Goal: Find specific page/section: Find specific page/section

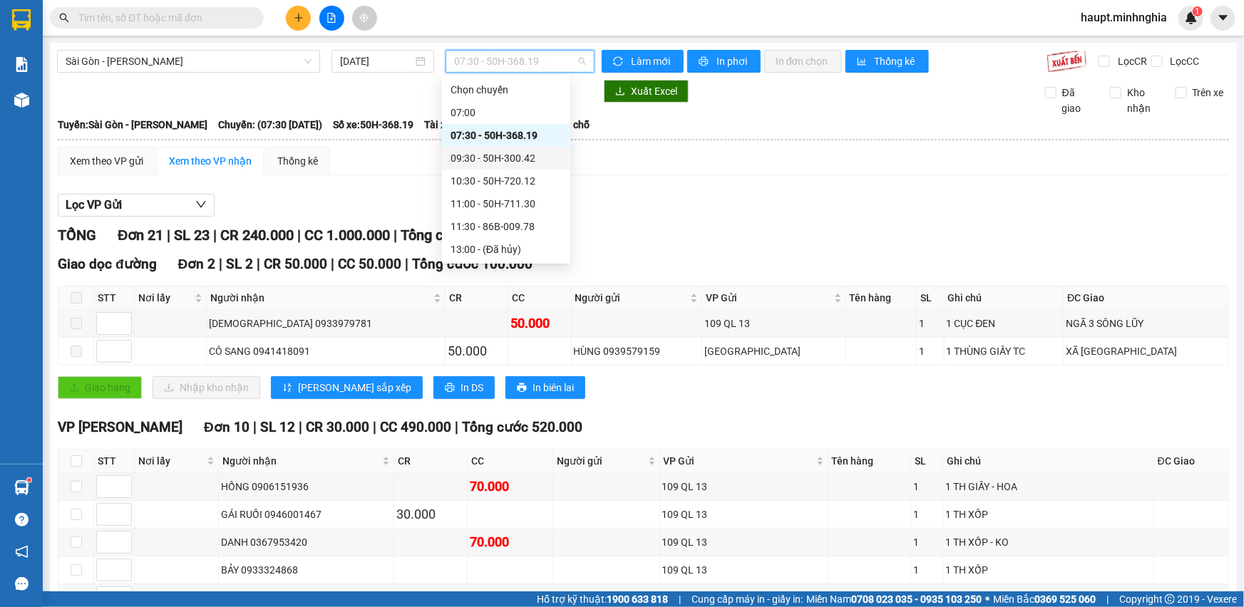
click at [535, 155] on div "09:30 - 50H-300.42" at bounding box center [506, 158] width 111 height 16
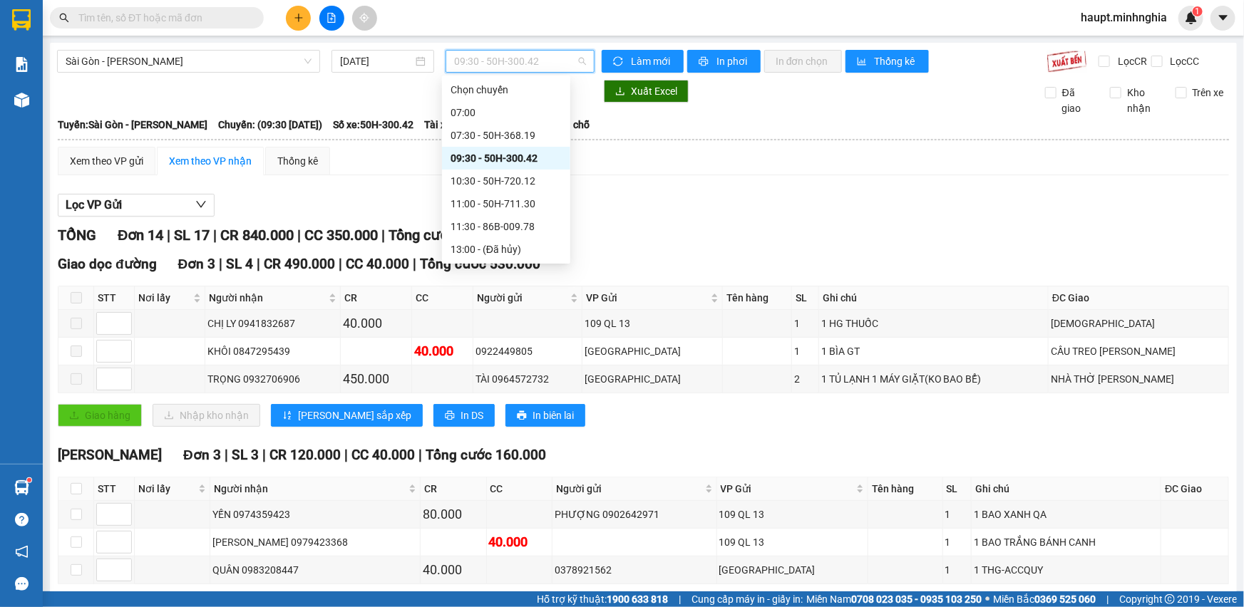
click at [550, 61] on span "09:30 - 50H-300.42" at bounding box center [520, 61] width 132 height 21
click at [548, 180] on div "10:30 - 50H-720.12" at bounding box center [506, 181] width 111 height 16
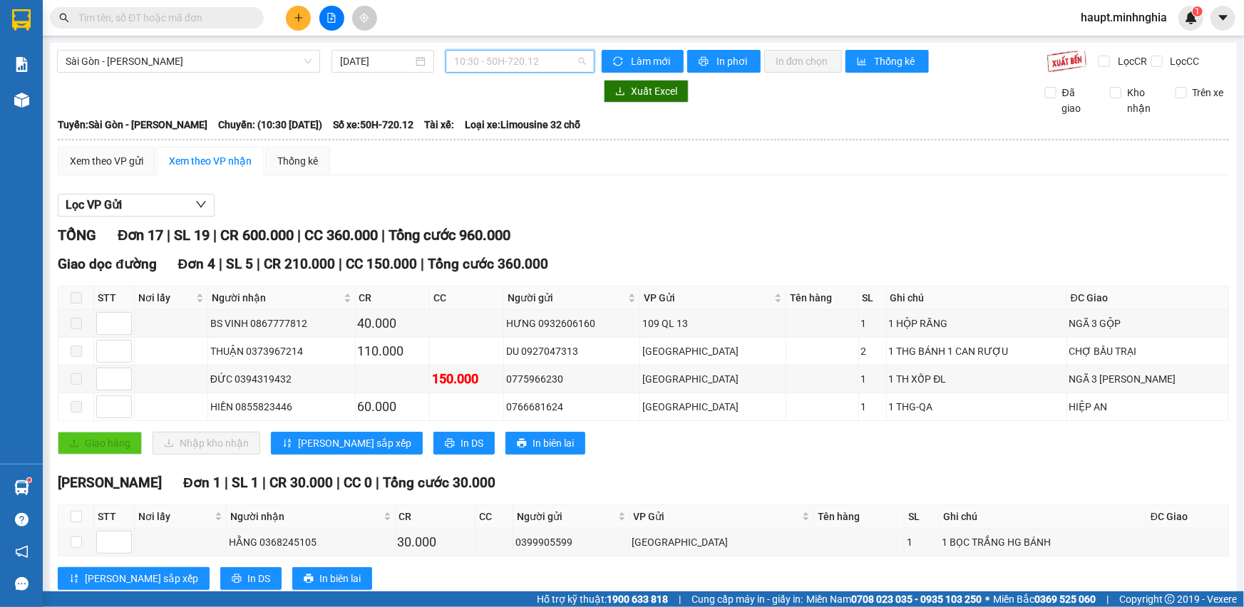
click at [520, 51] on span "10:30 - 50H-720.12" at bounding box center [520, 61] width 132 height 21
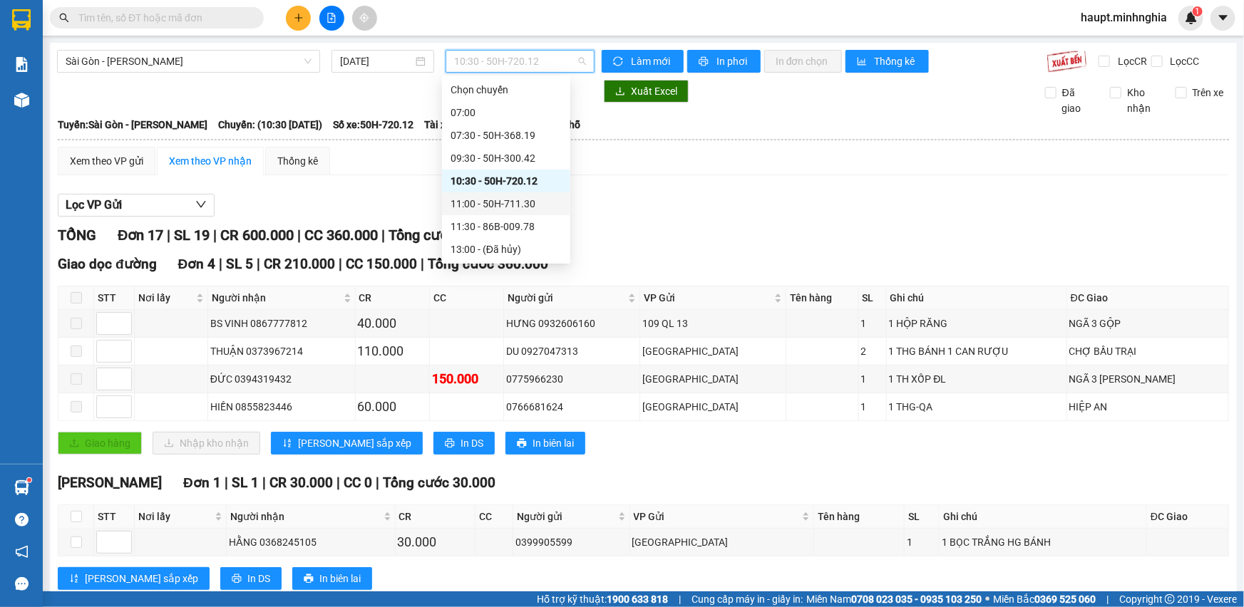
click at [519, 202] on div "11:00 - 50H-711.30" at bounding box center [506, 204] width 111 height 16
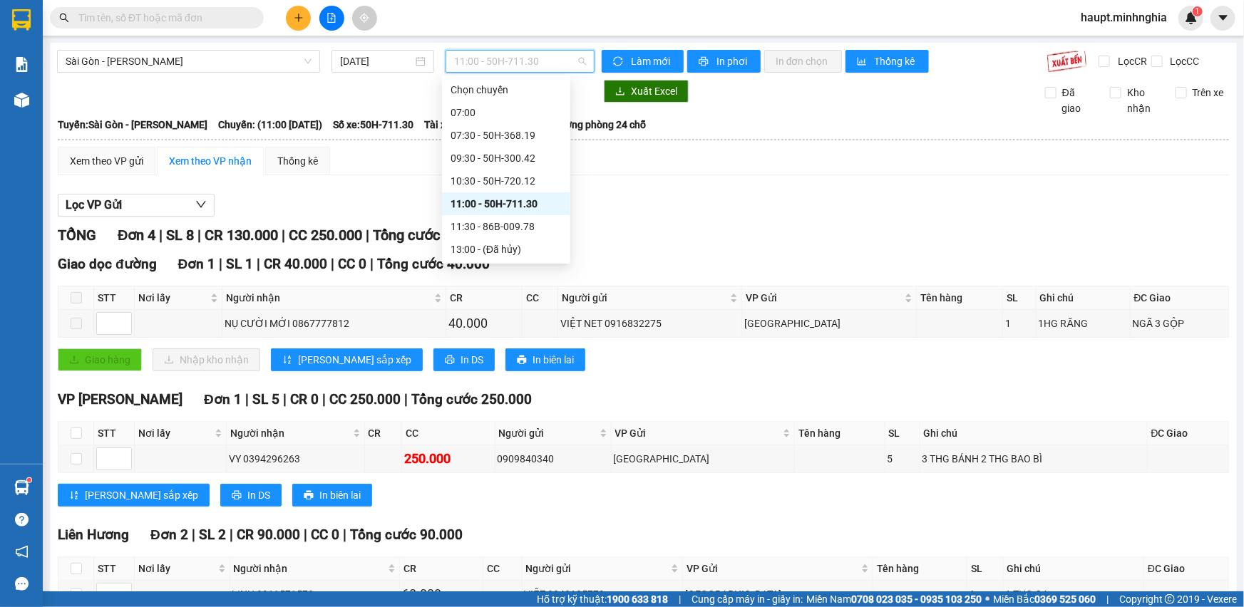
click at [542, 58] on span "11:00 - 50H-711.30" at bounding box center [520, 61] width 132 height 21
click at [534, 222] on div "11:30 - 86B-009.78" at bounding box center [506, 227] width 111 height 16
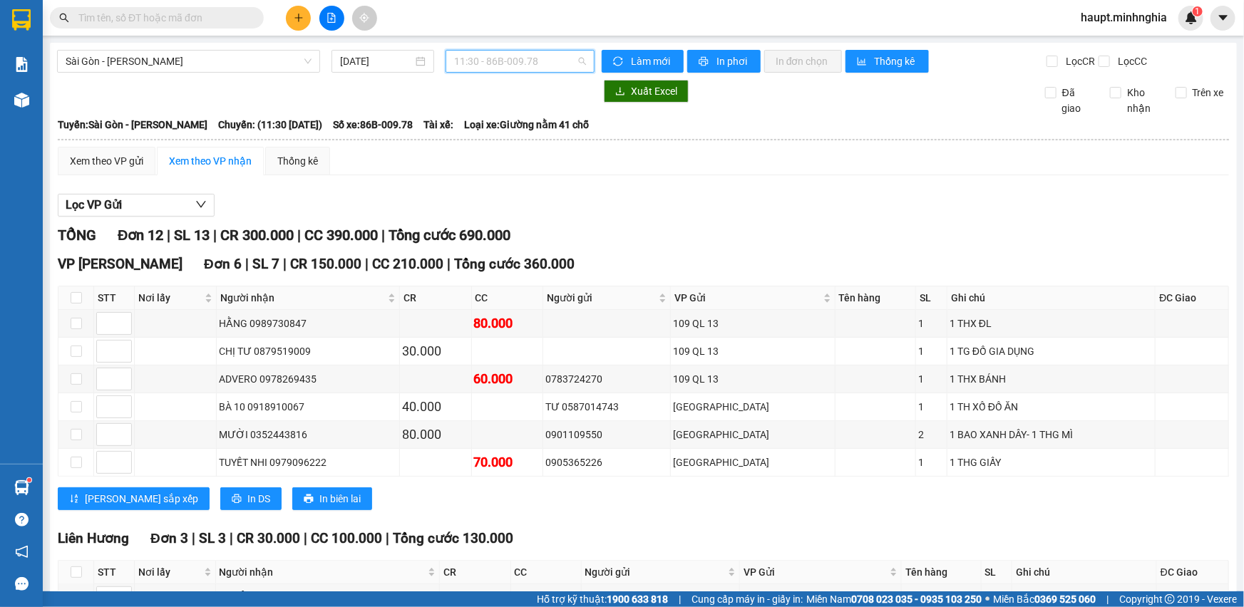
click at [535, 64] on span "11:30 - 86B-009.78" at bounding box center [520, 61] width 132 height 21
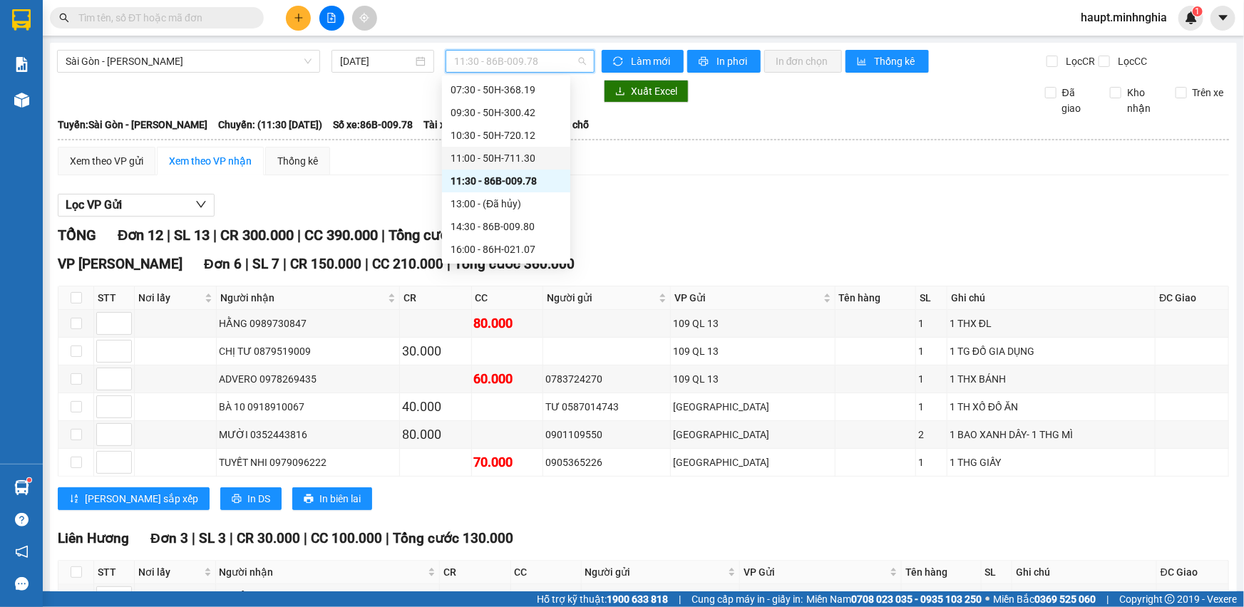
scroll to position [64, 0]
click at [520, 201] on div "14:30 - 86B-009.80" at bounding box center [506, 208] width 111 height 16
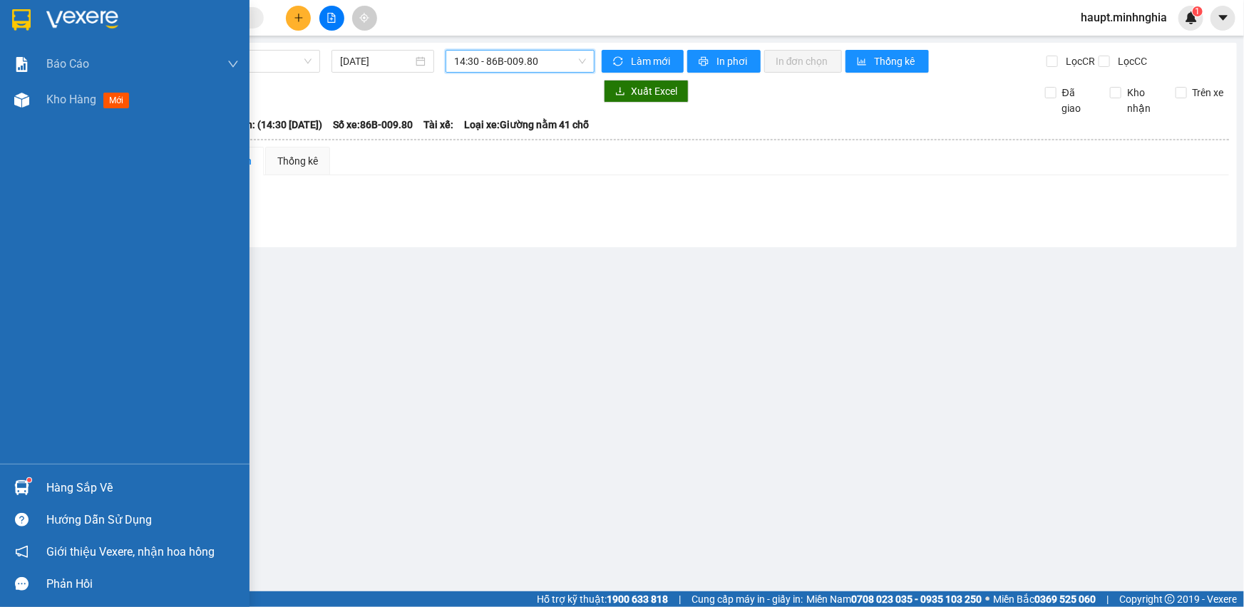
click at [41, 19] on div at bounding box center [124, 23] width 249 height 46
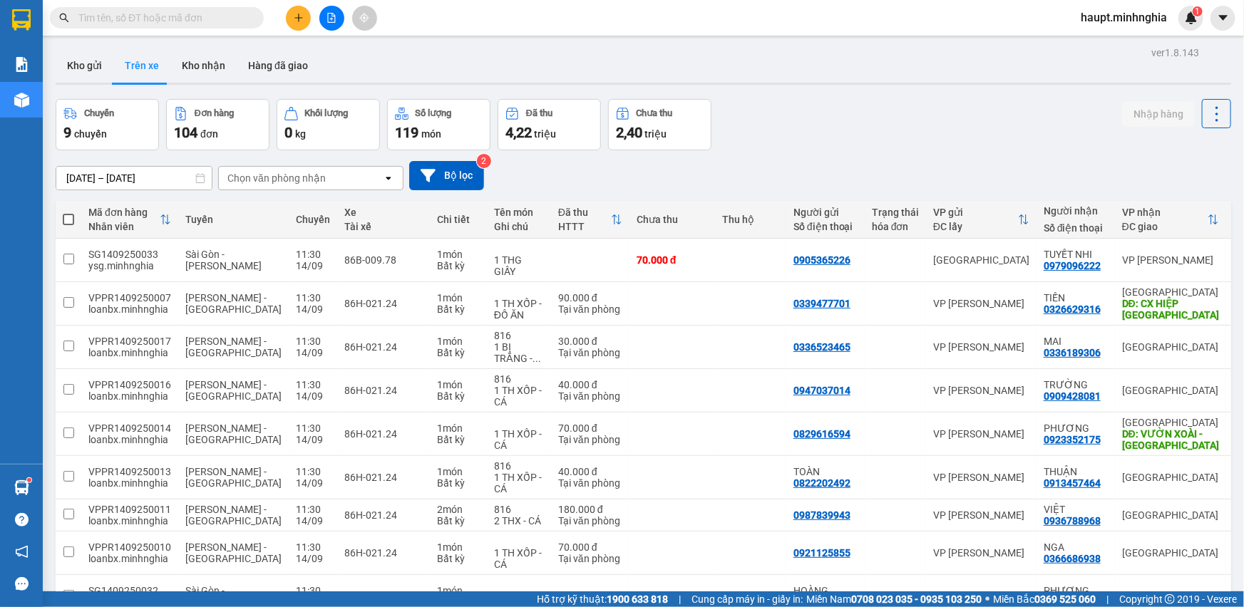
click at [318, 170] on div "Chọn văn phòng nhận" at bounding box center [301, 178] width 164 height 23
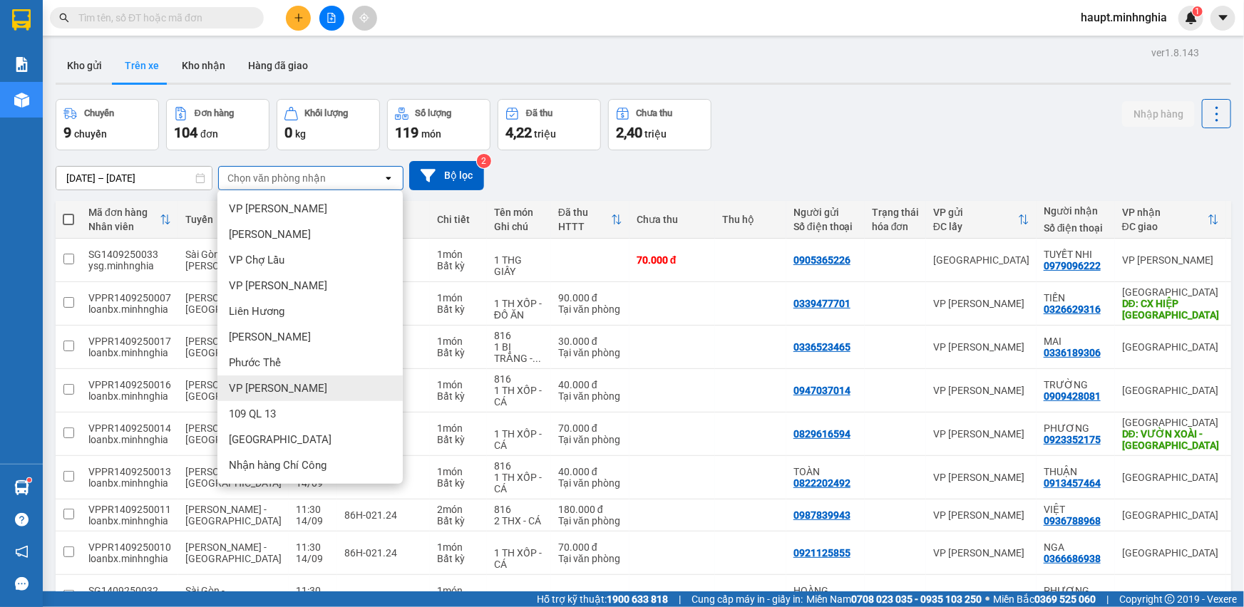
click at [391, 385] on div "VP [PERSON_NAME]" at bounding box center [309, 389] width 185 height 26
